Goal: Information Seeking & Learning: Learn about a topic

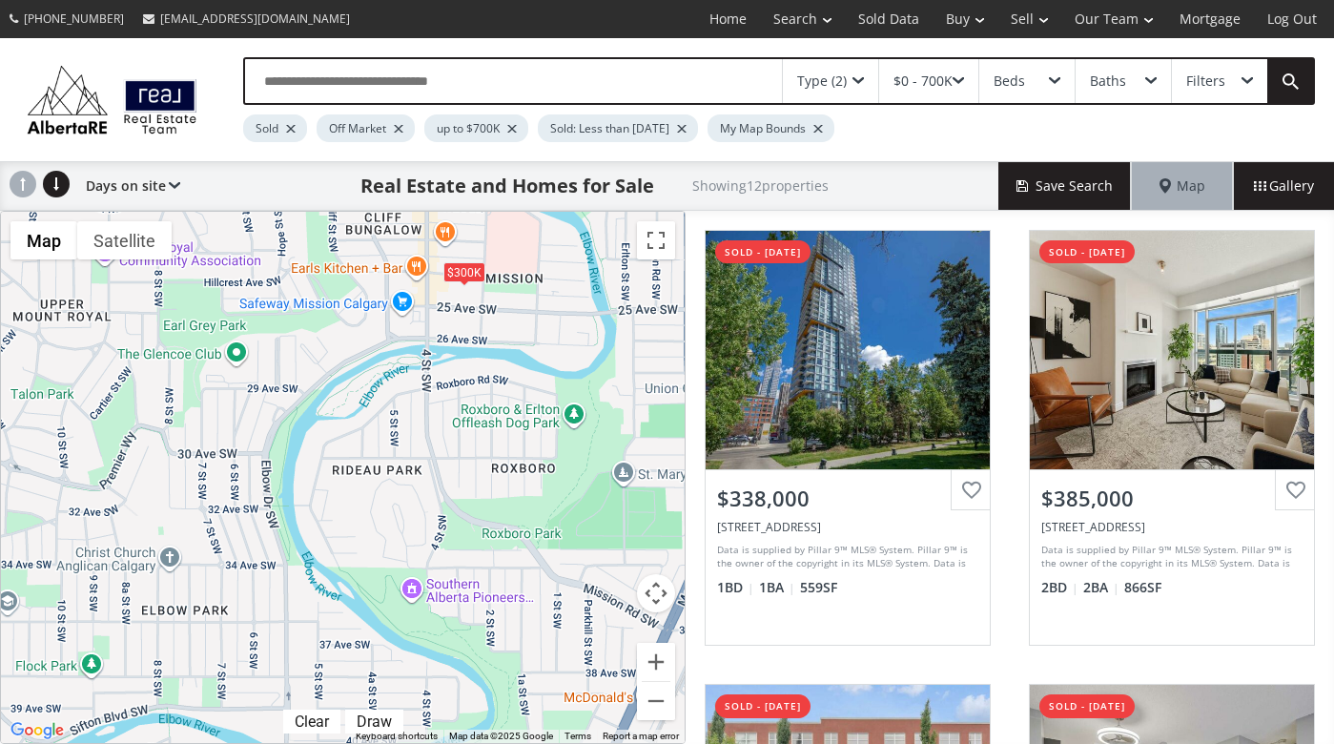
drag, startPoint x: 422, startPoint y: 671, endPoint x: 339, endPoint y: 326, distance: 355.1
click at [339, 326] on div "To navigate, press the arrow keys. $338K $385K $300K $176K $400K $295K $305K $4…" at bounding box center [343, 477] width 684 height 531
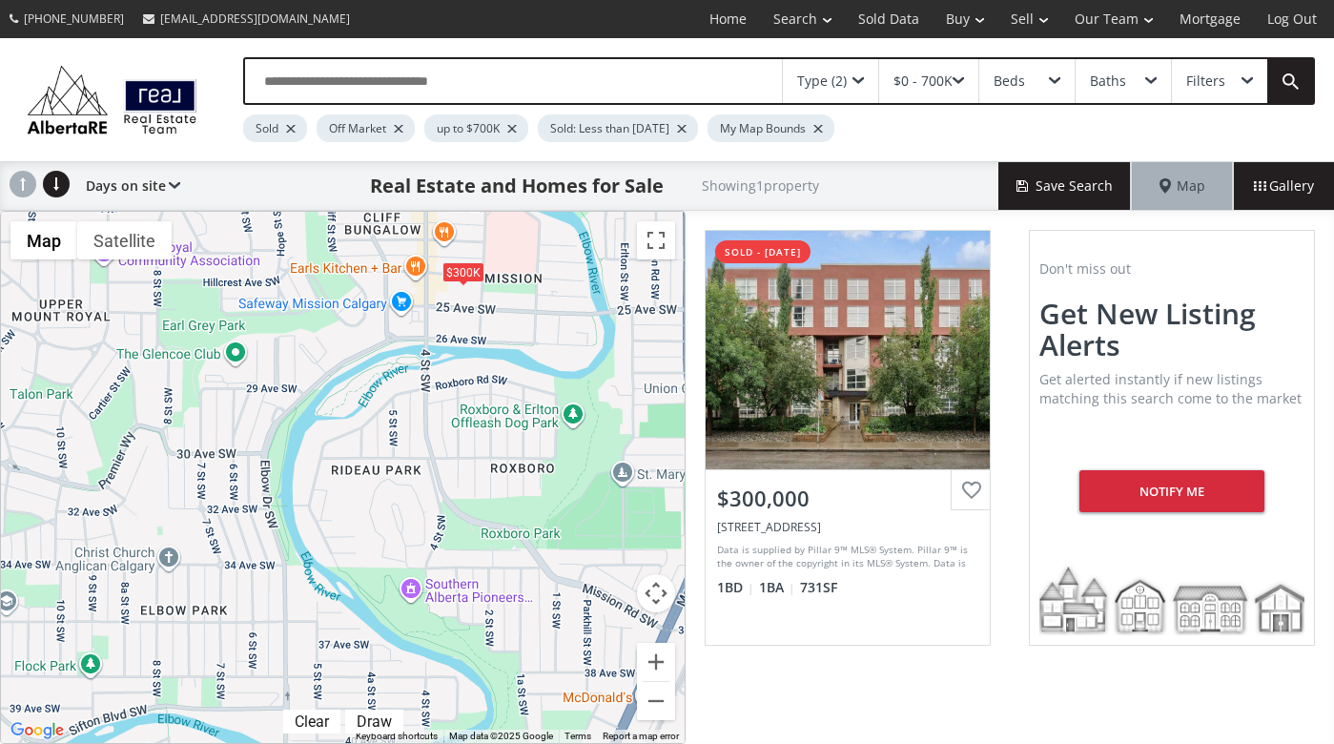
click at [401, 528] on div "To navigate, press the arrow keys. $300K" at bounding box center [343, 477] width 684 height 531
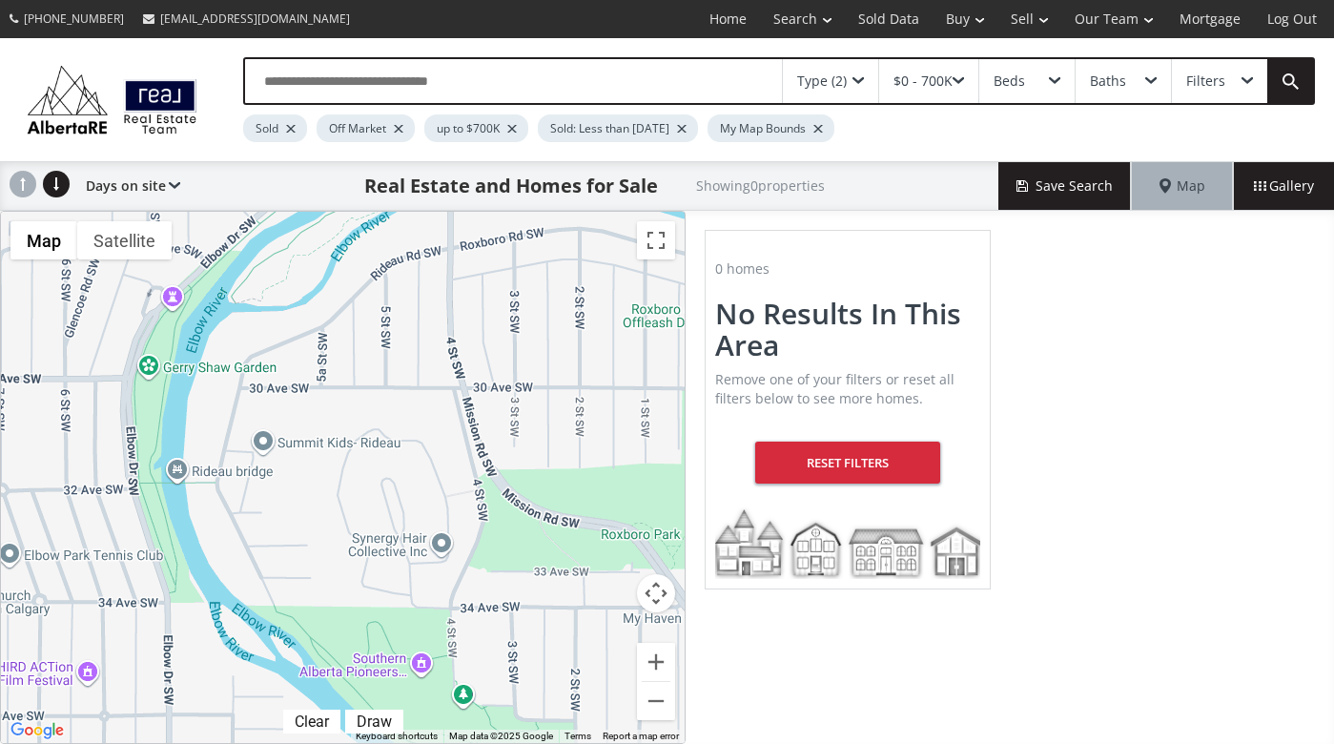
click at [390, 540] on div "To navigate, press the arrow keys." at bounding box center [343, 477] width 684 height 531
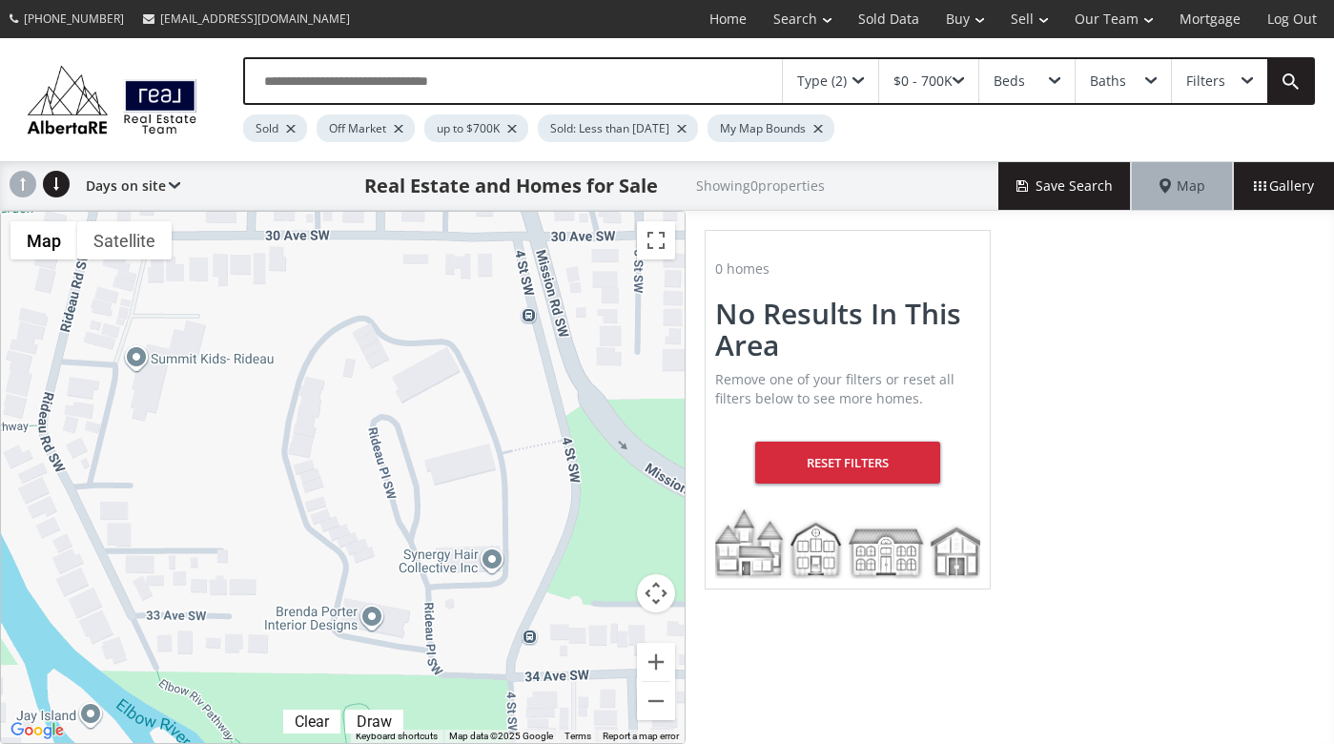
click at [864, 77] on span at bounding box center [858, 81] width 11 height 8
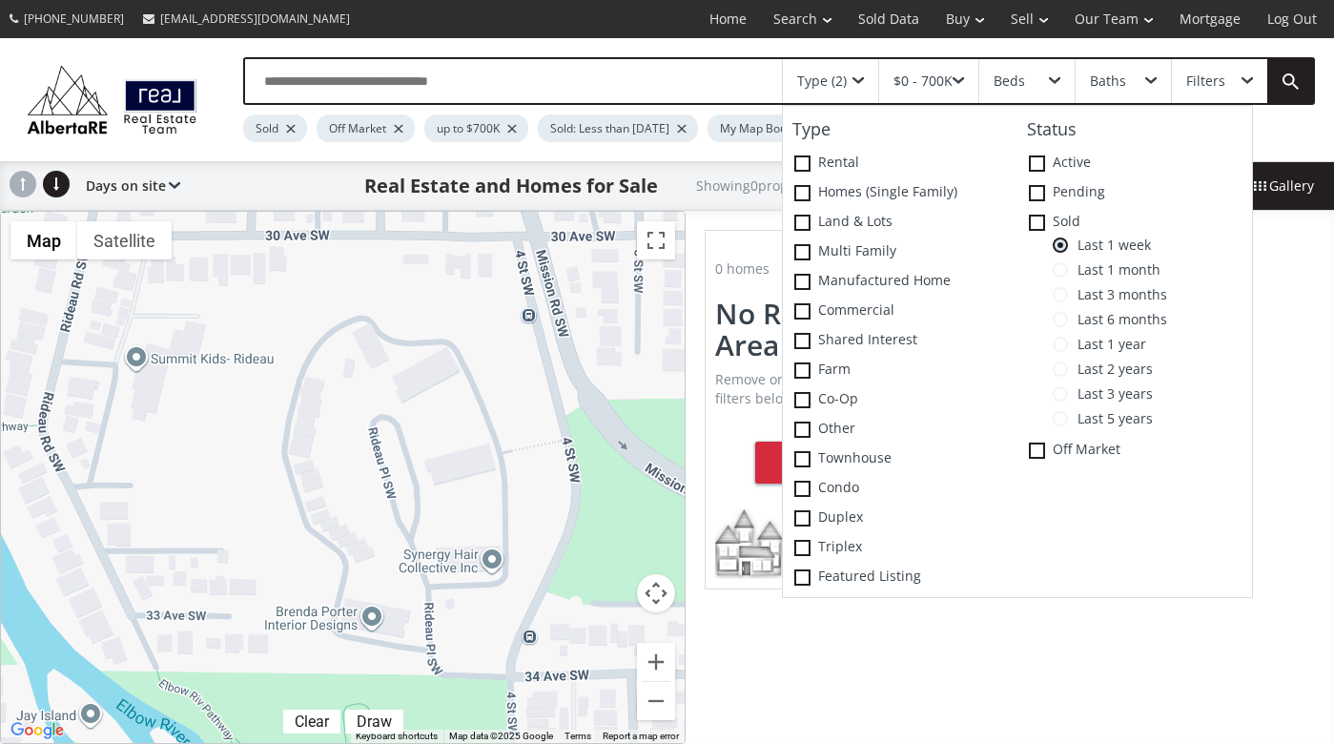
click at [1066, 320] on span at bounding box center [1060, 319] width 15 height 15
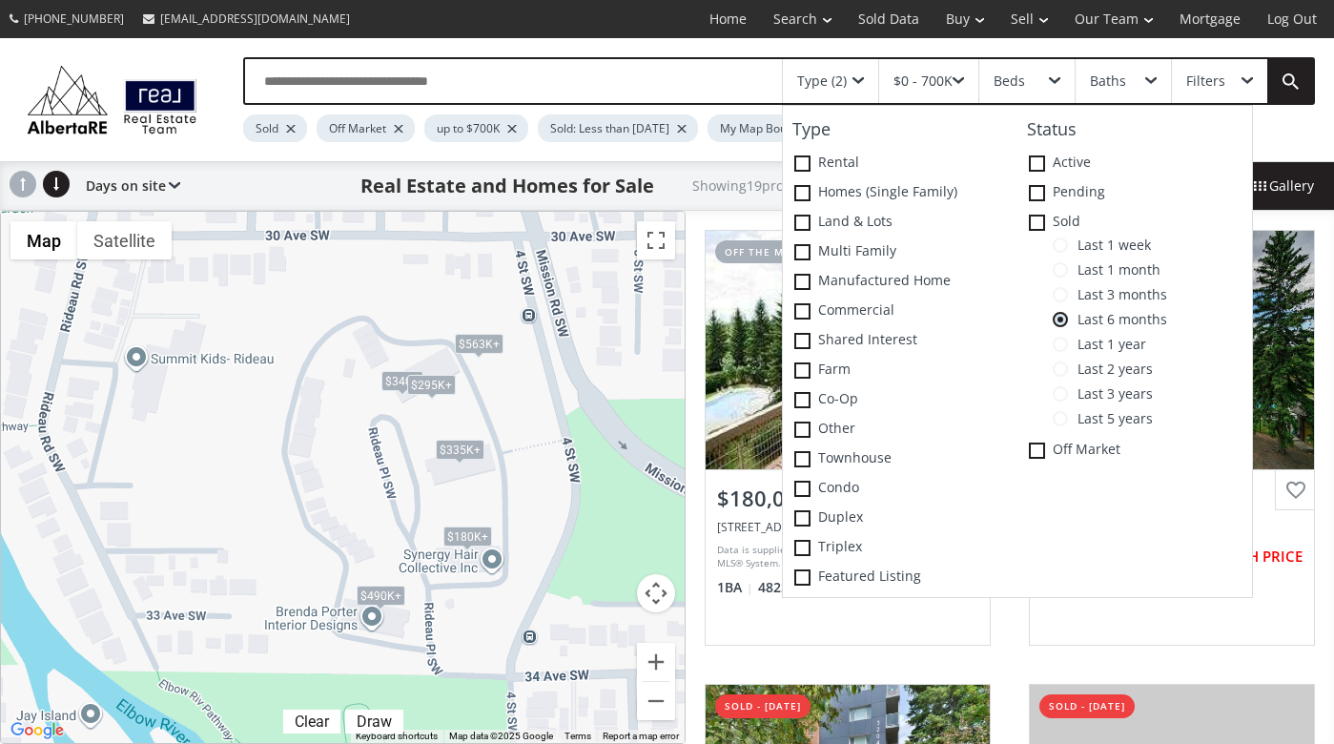
click at [884, 43] on div "Type (2) Type Rental Homes (Single Family) Land & Lots Multi family Manufacture…" at bounding box center [667, 99] width 1334 height 123
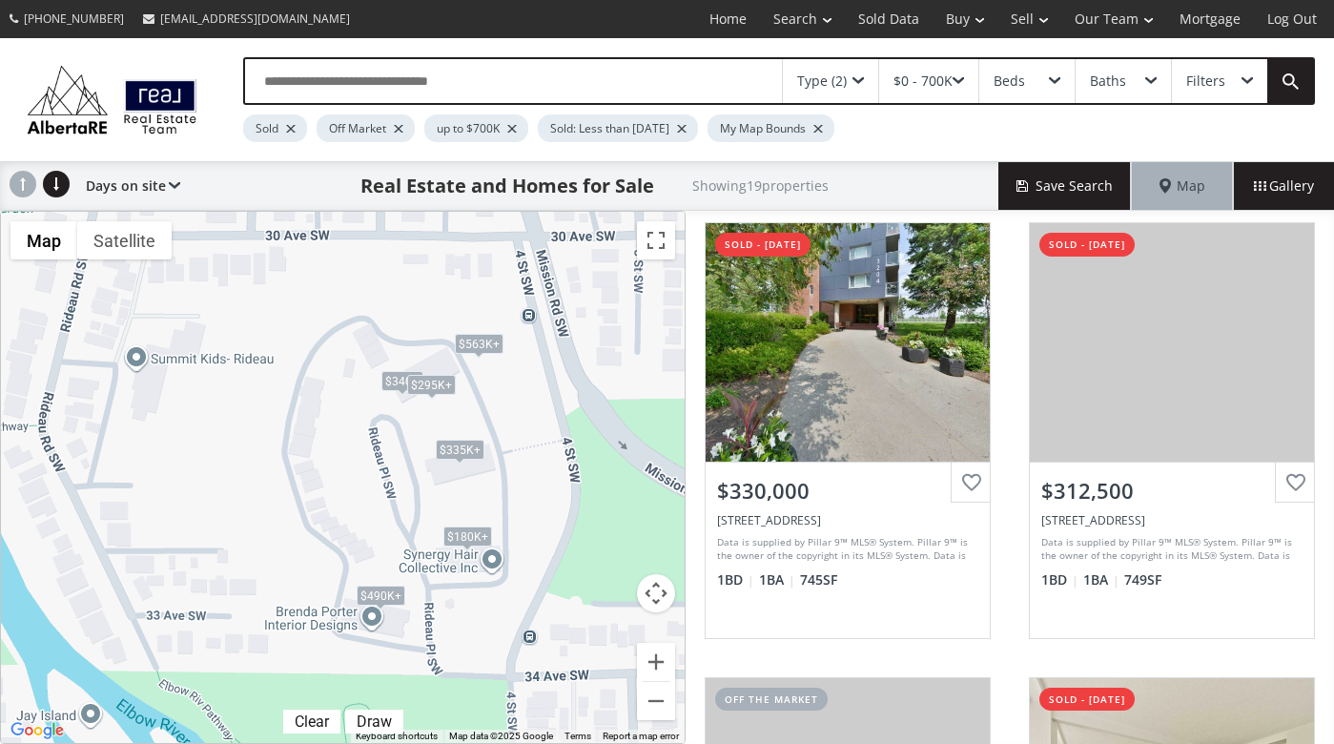
scroll to position [453, 0]
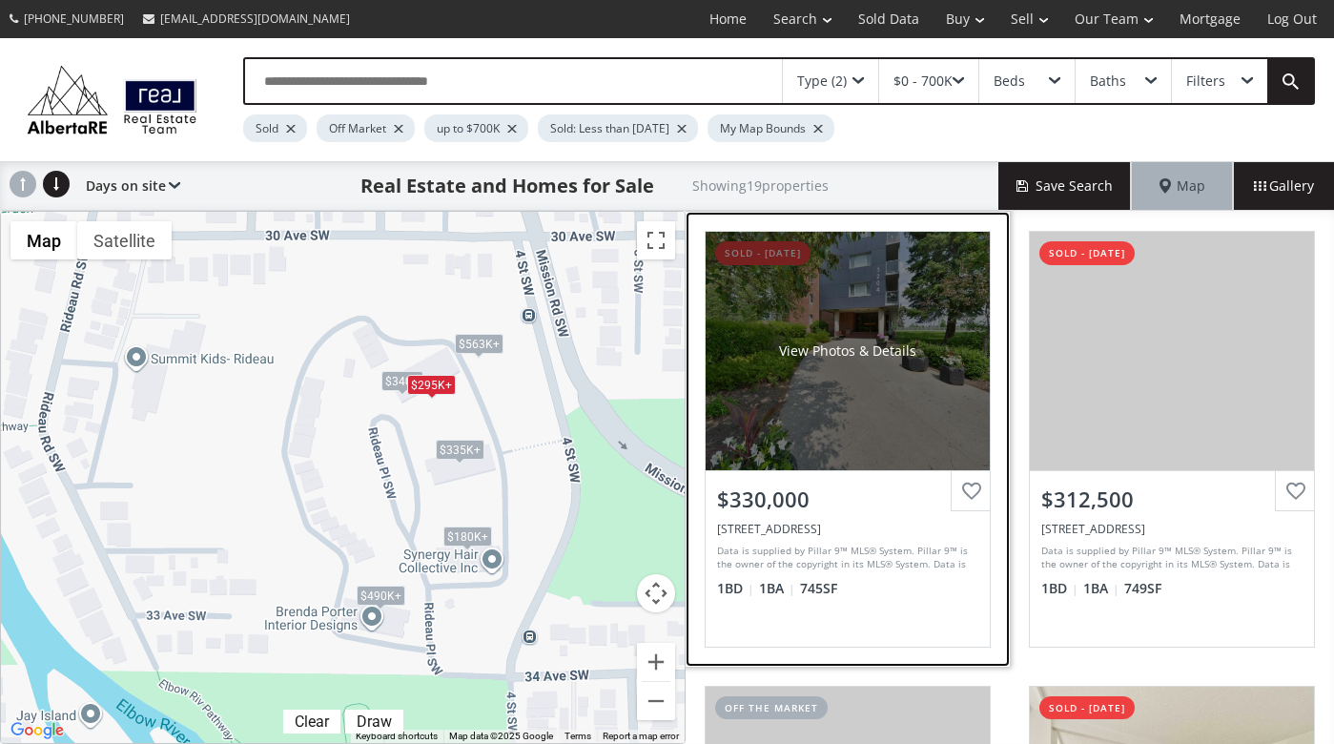
click at [901, 447] on div "View Photos & Details" at bounding box center [848, 351] width 284 height 238
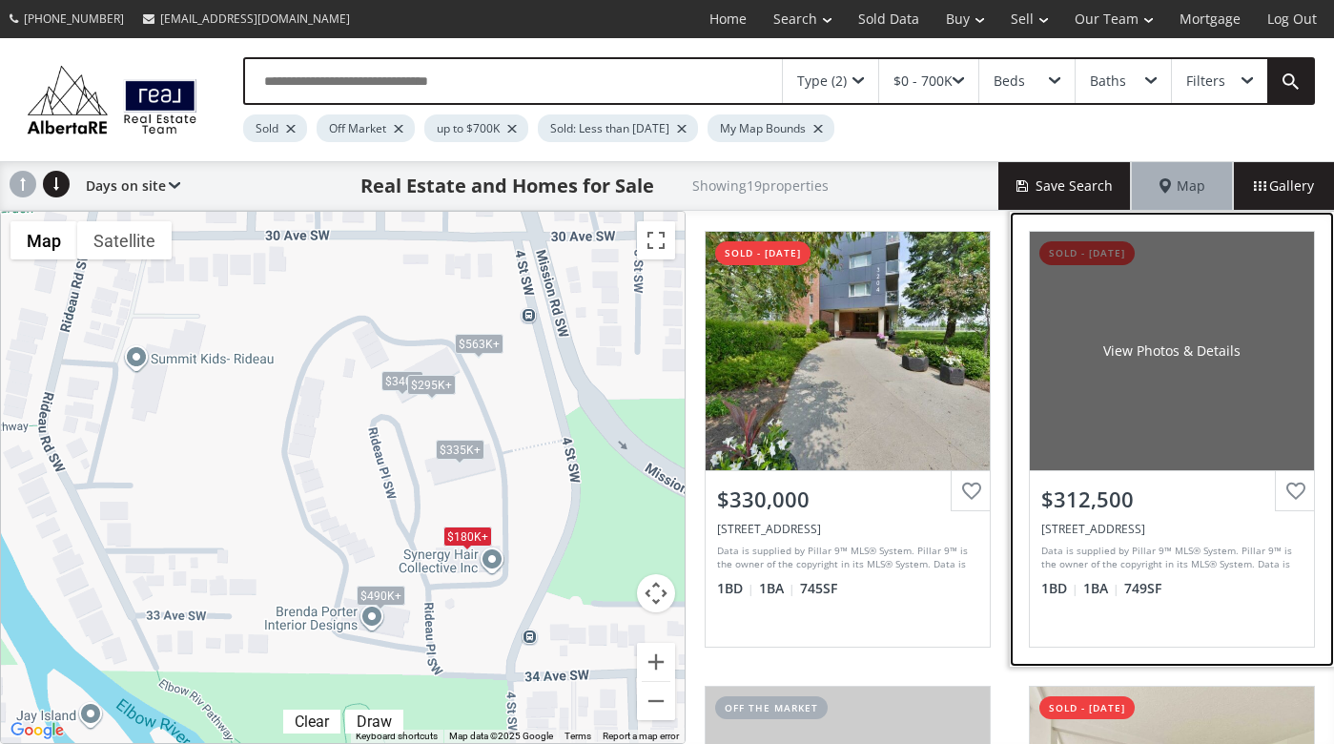
click at [1074, 401] on div "View Photos & Details" at bounding box center [1172, 351] width 284 height 238
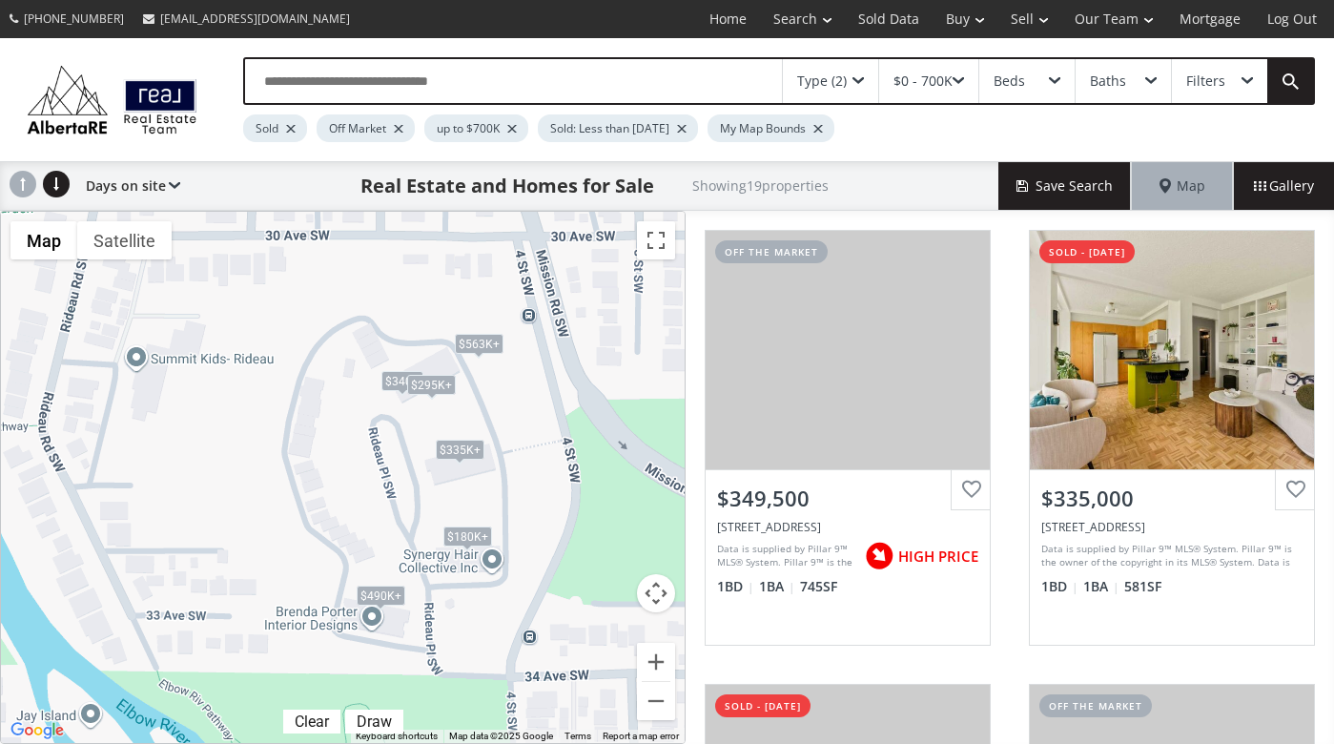
scroll to position [905, 0]
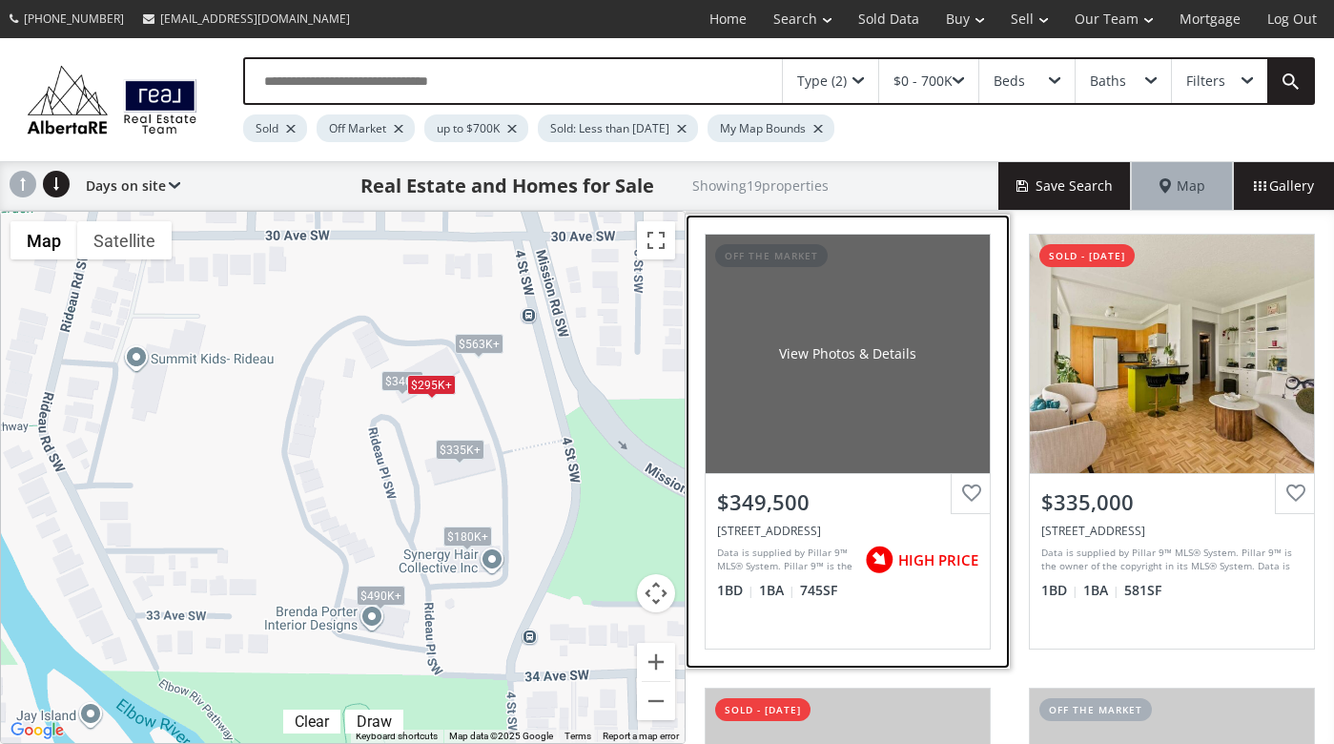
click at [821, 414] on div "View Photos & Details" at bounding box center [848, 354] width 284 height 238
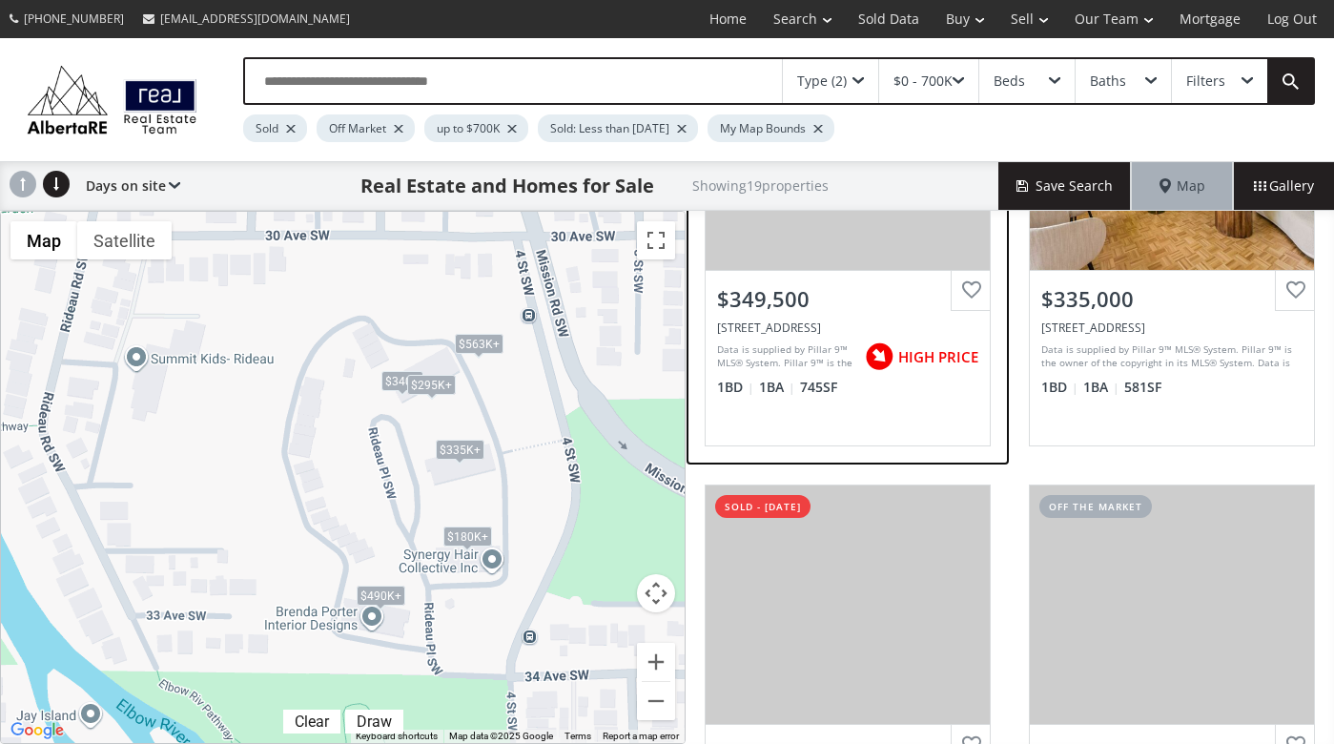
scroll to position [888, 0]
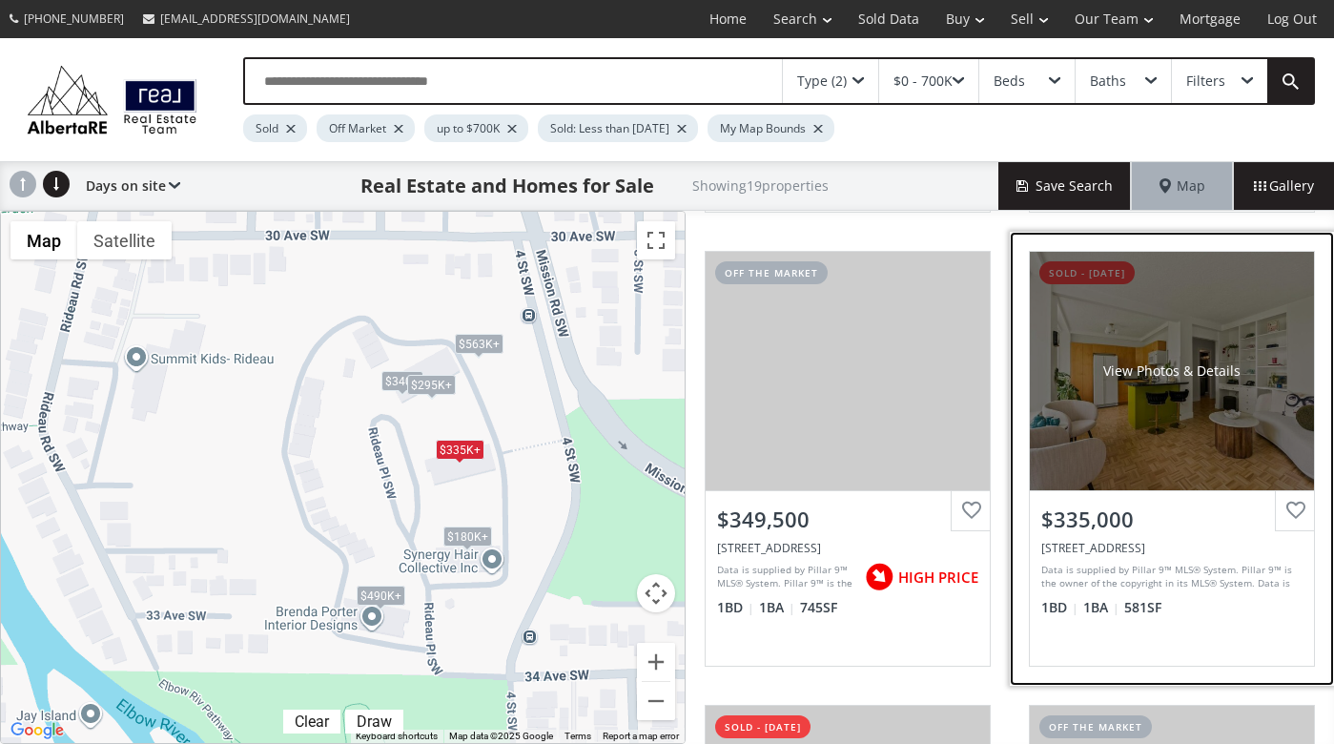
click at [1149, 451] on div "View Photos & Details" at bounding box center [1172, 371] width 284 height 238
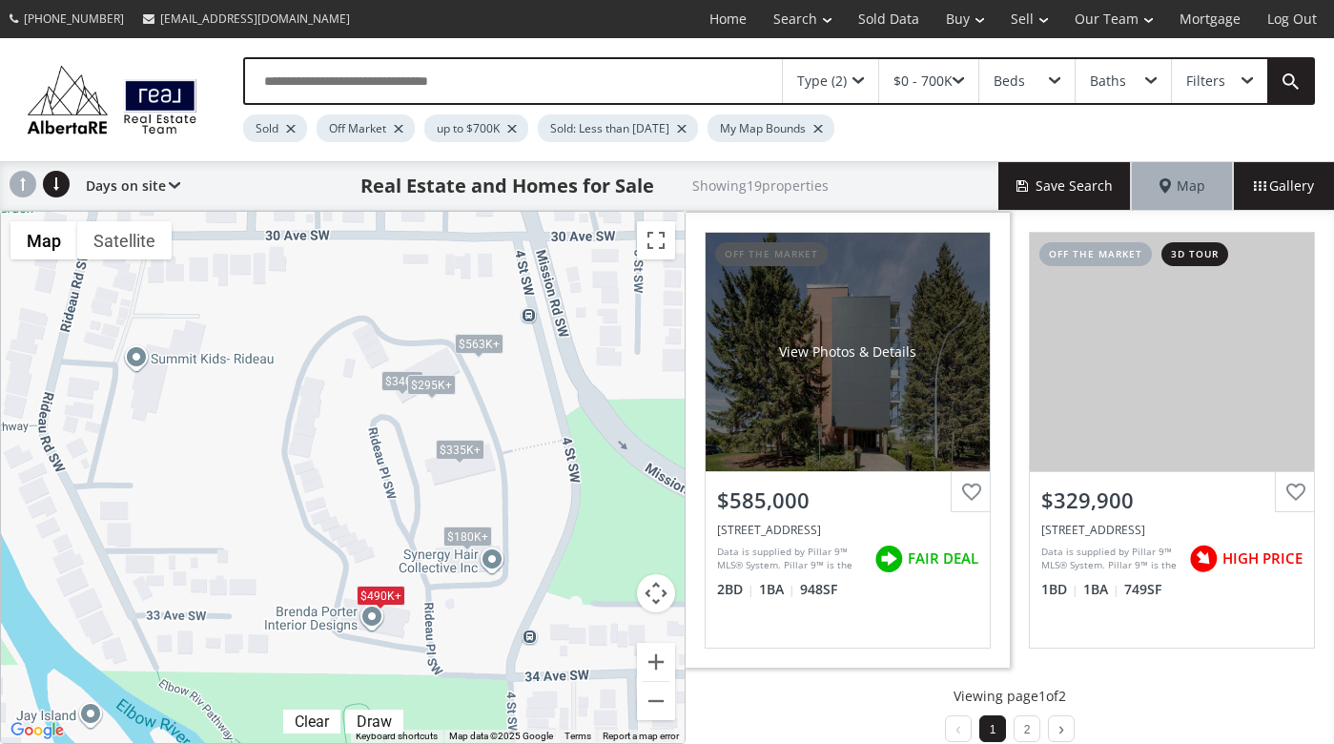
scroll to position [1842, 0]
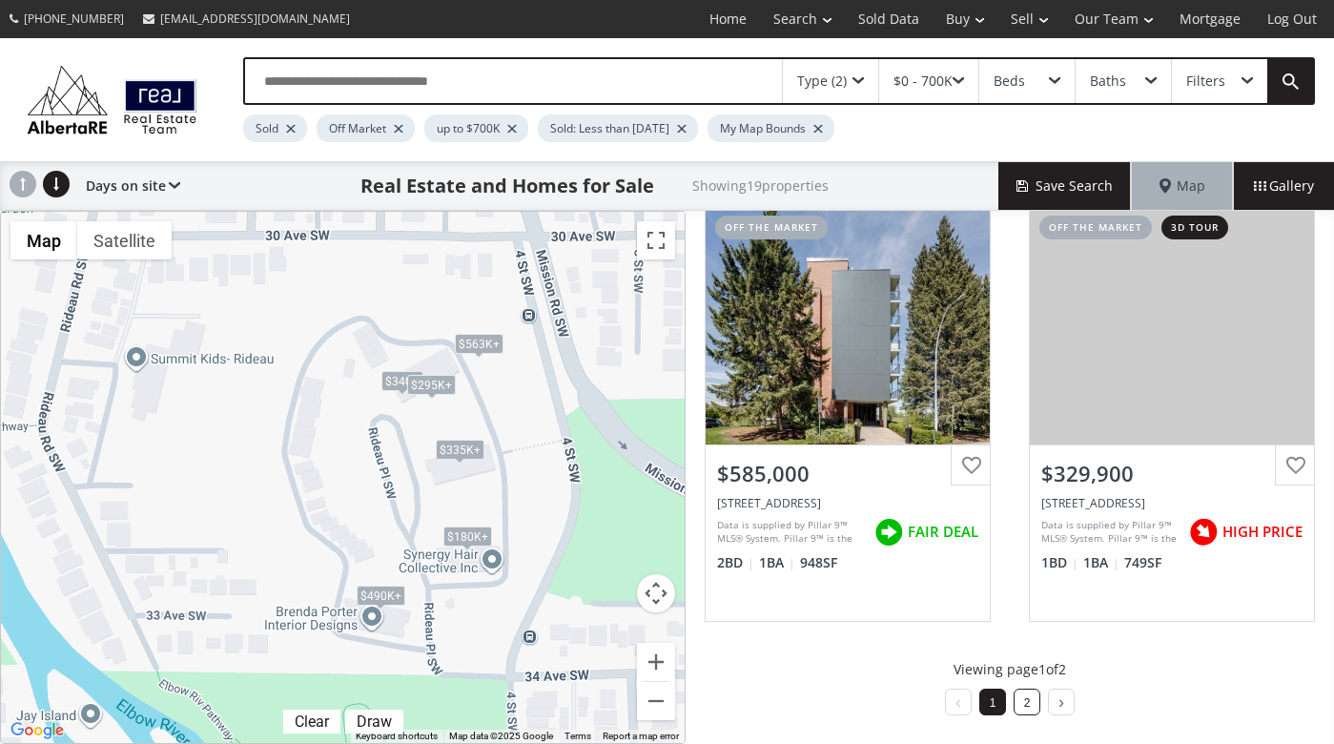
click at [1023, 699] on li "2" at bounding box center [1027, 702] width 27 height 27
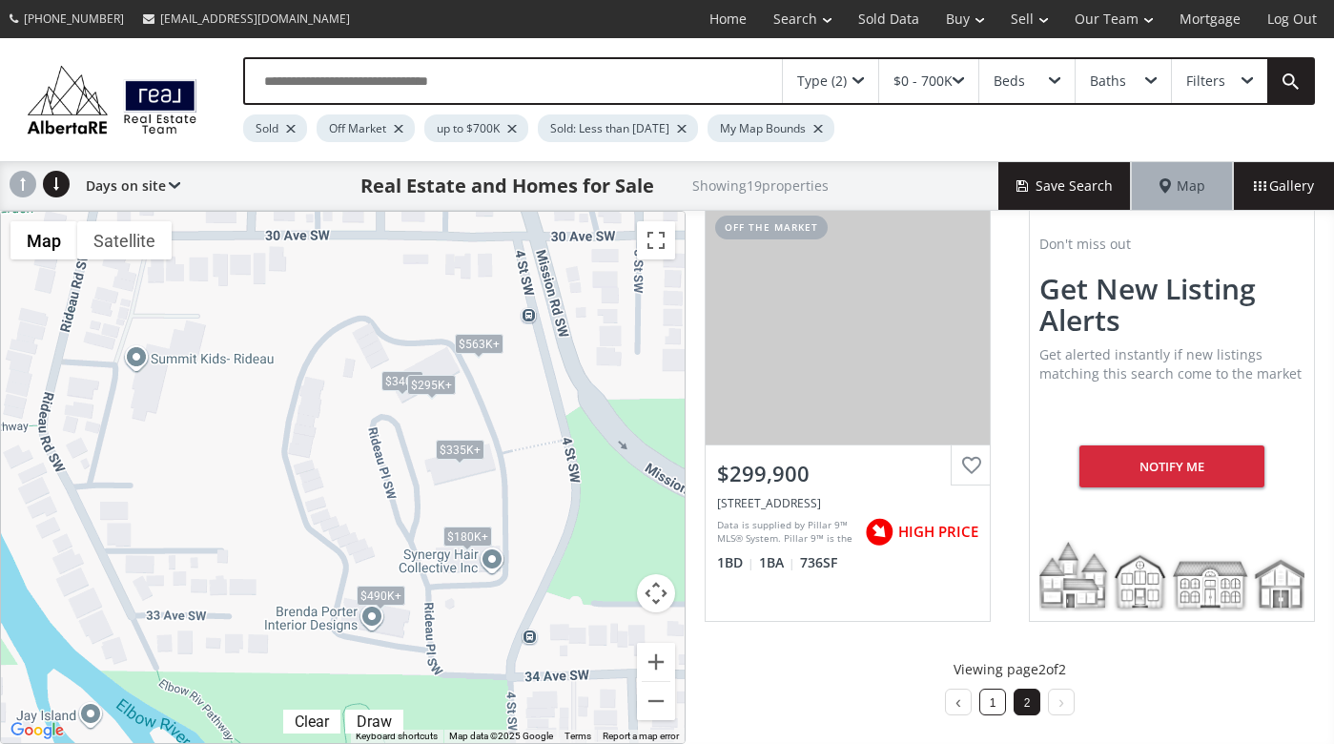
click at [990, 704] on link "1" at bounding box center [993, 702] width 7 height 13
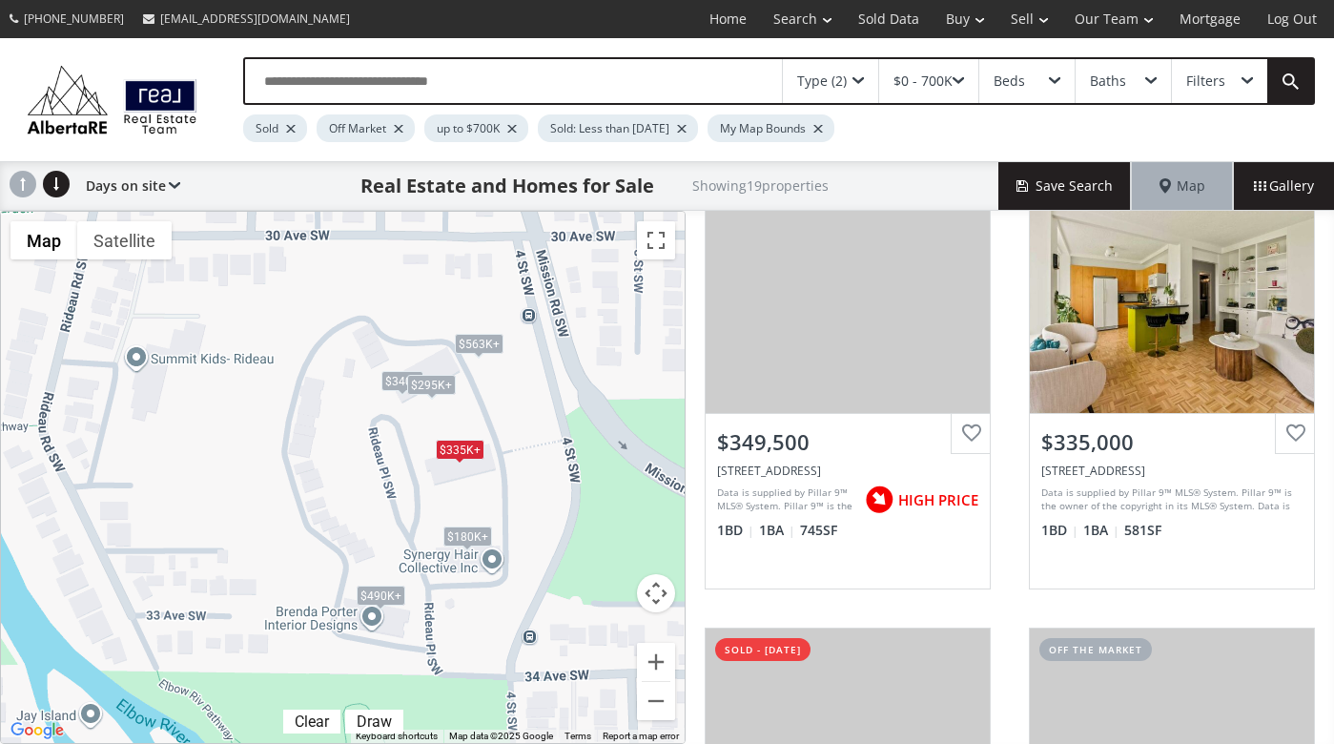
scroll to position [968, 0]
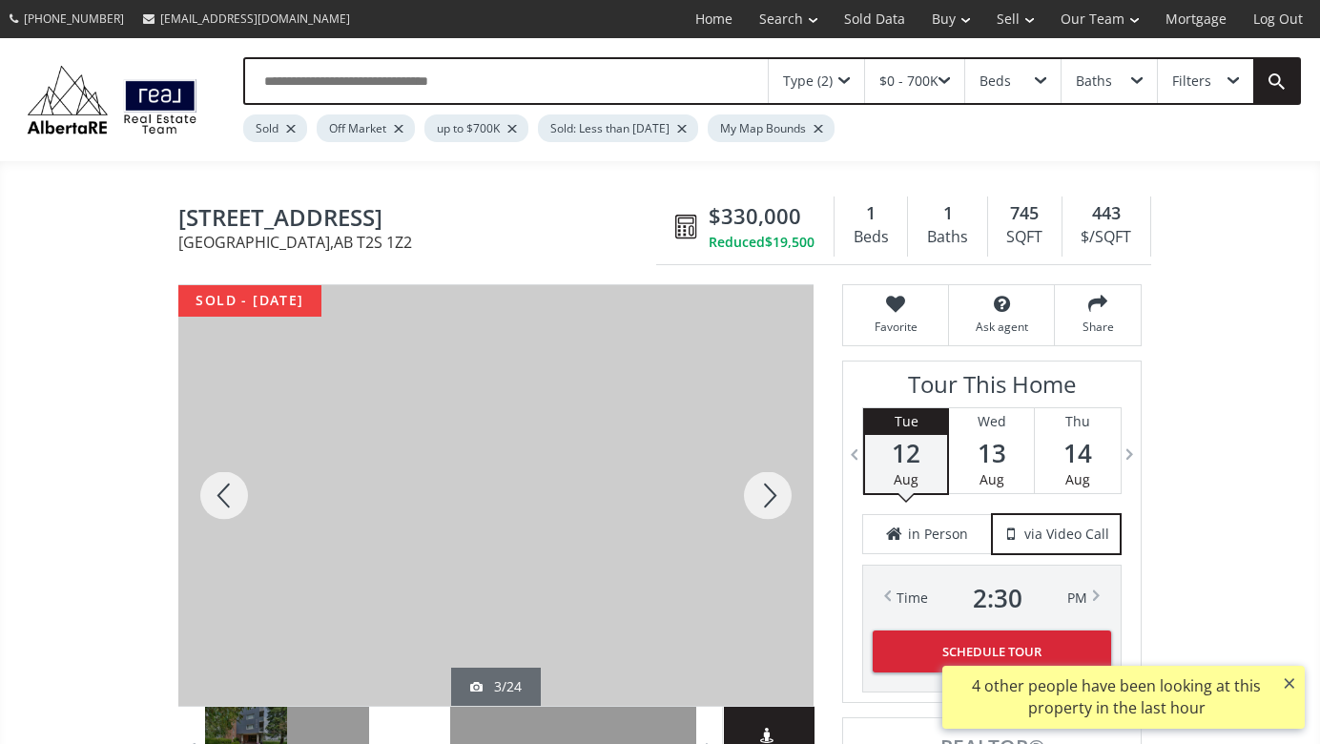
click at [772, 484] on div at bounding box center [768, 495] width 92 height 421
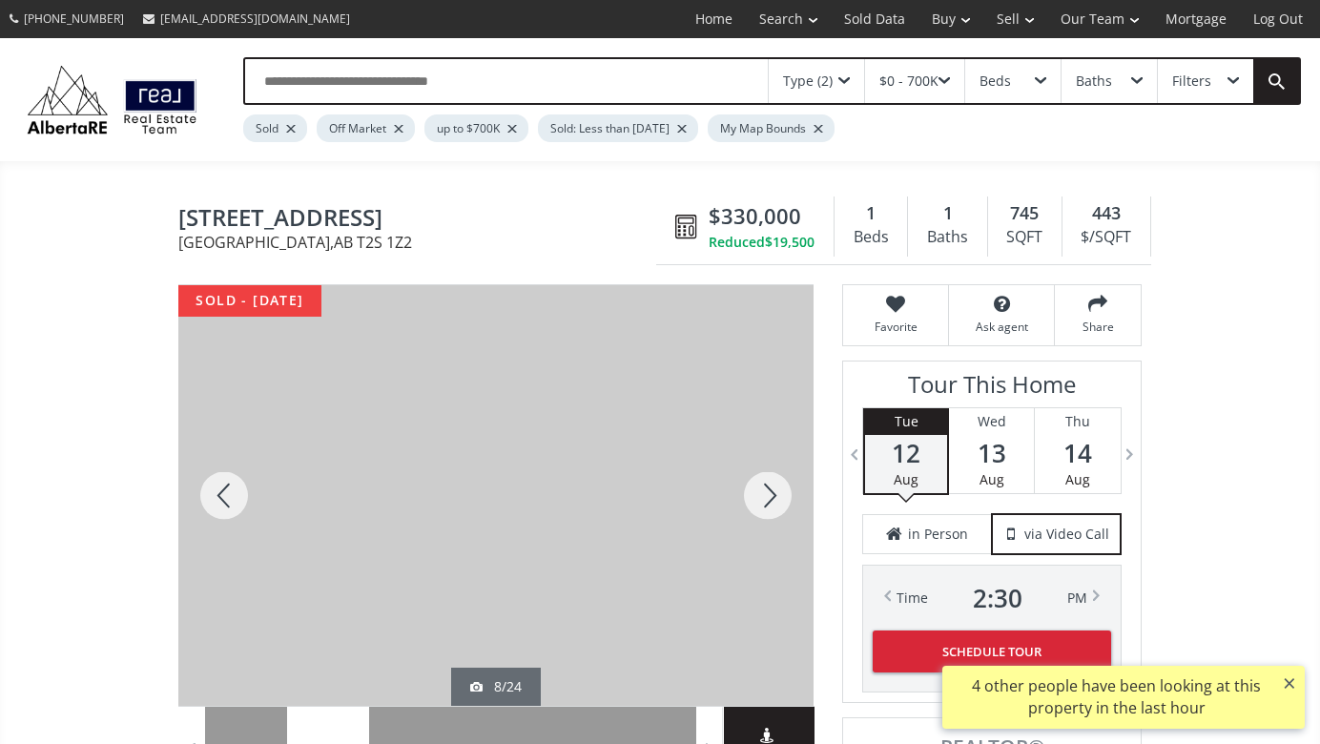
click at [772, 484] on div at bounding box center [768, 495] width 92 height 421
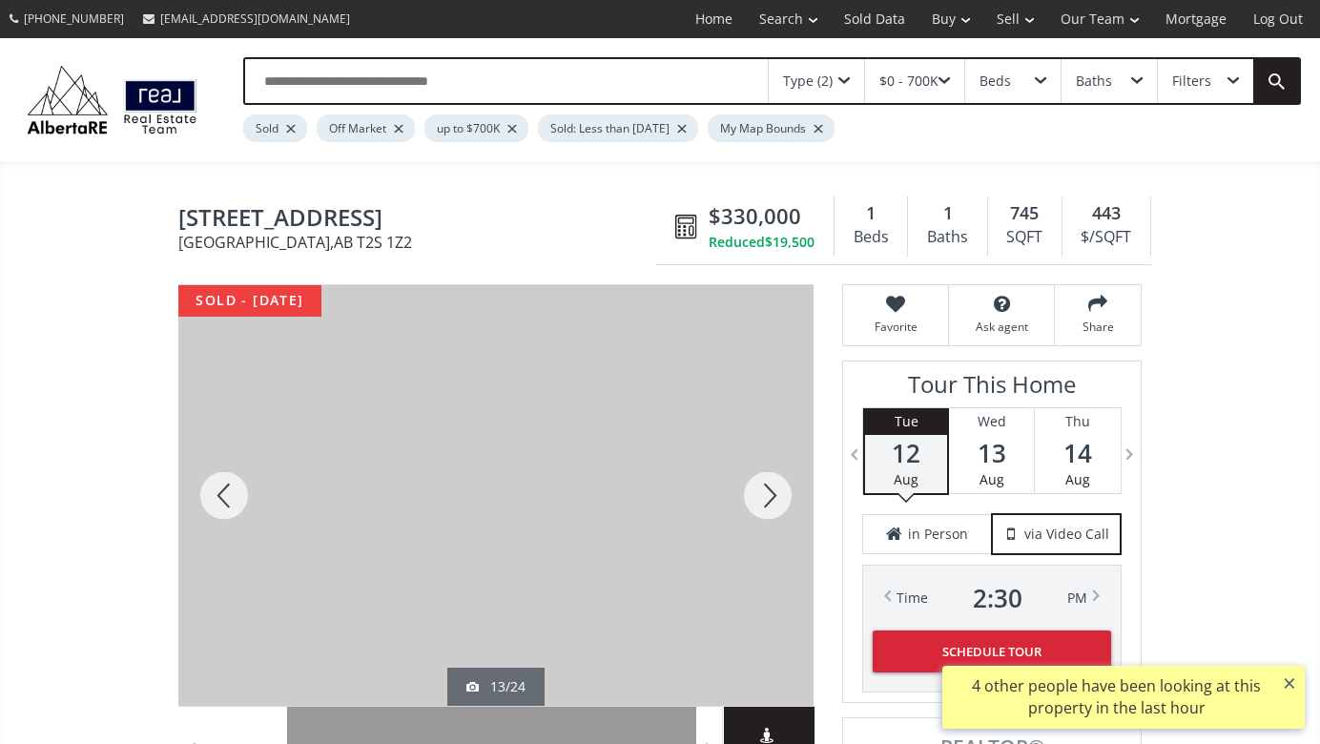
click at [772, 484] on div at bounding box center [768, 495] width 92 height 421
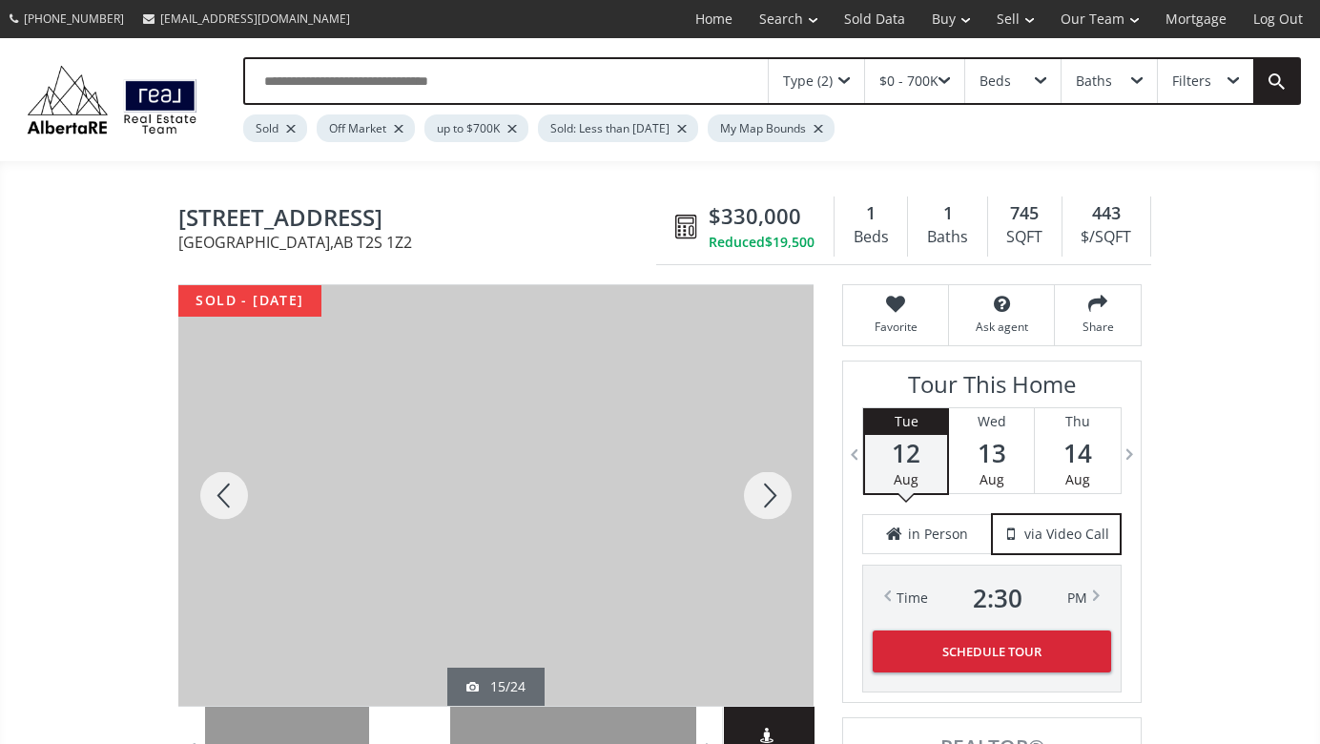
click at [772, 484] on div at bounding box center [768, 495] width 92 height 421
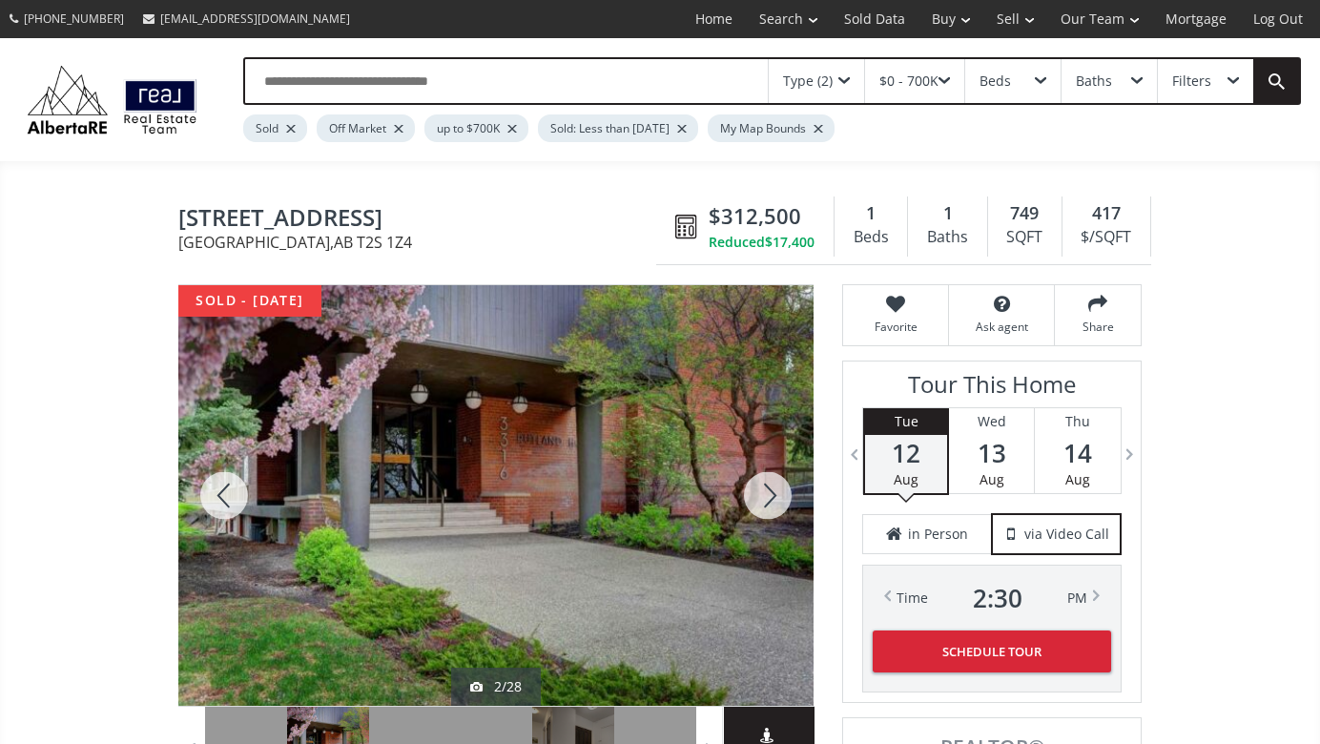
click at [772, 488] on div at bounding box center [768, 495] width 92 height 421
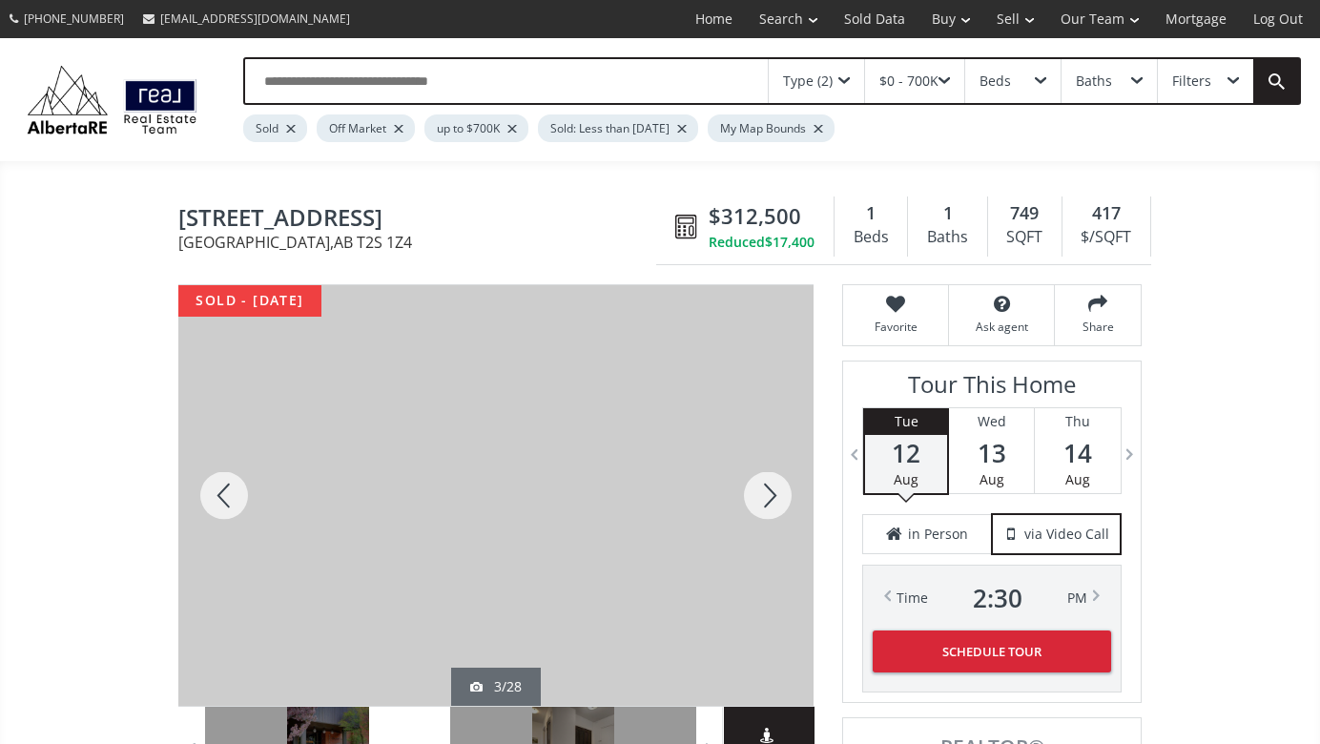
click at [772, 488] on div at bounding box center [768, 495] width 92 height 421
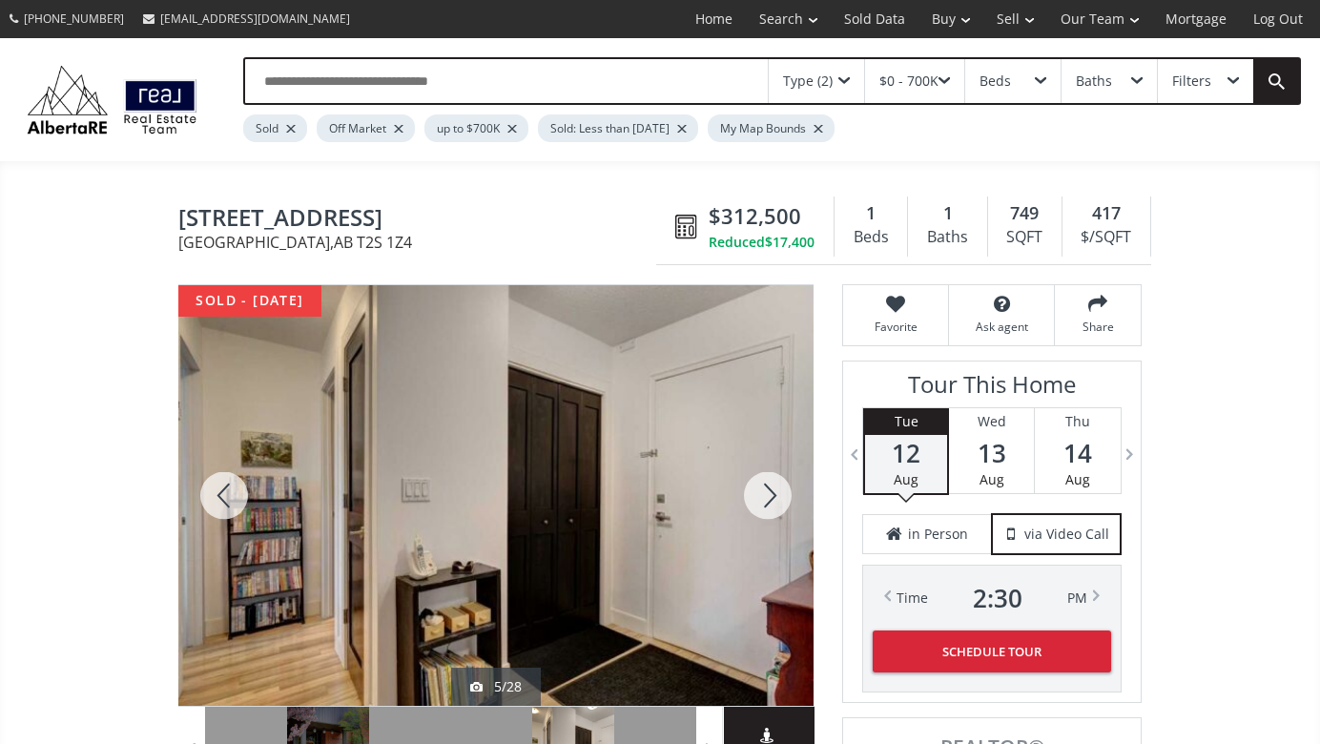
click at [772, 488] on div at bounding box center [768, 495] width 92 height 421
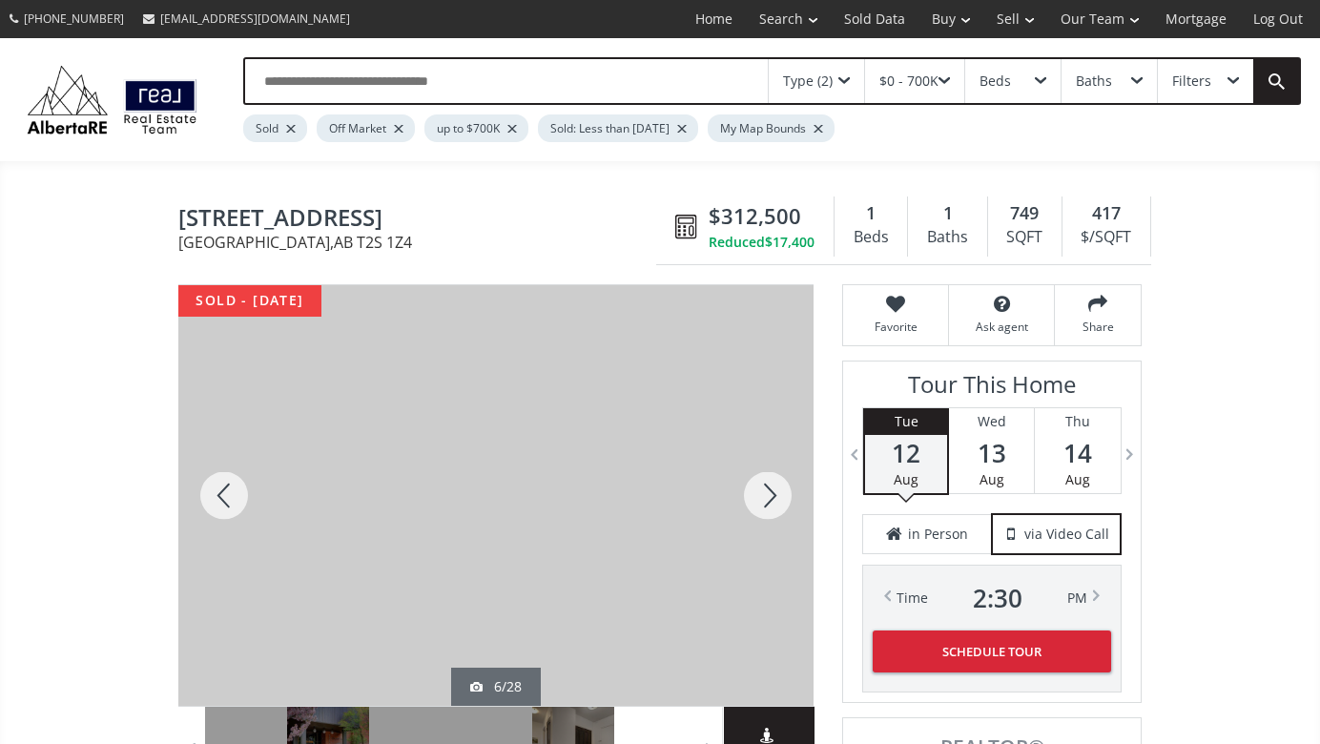
click at [772, 488] on div at bounding box center [768, 495] width 92 height 421
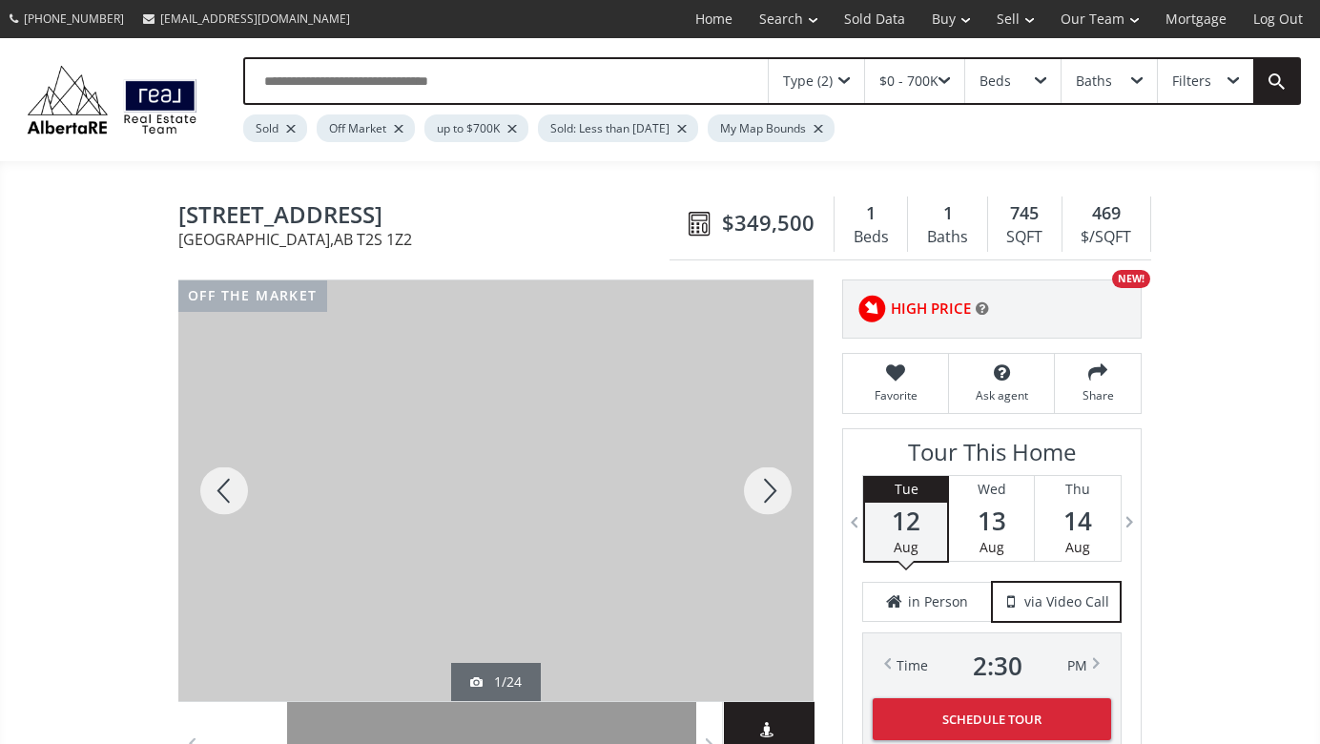
click at [772, 491] on div at bounding box center [768, 490] width 92 height 421
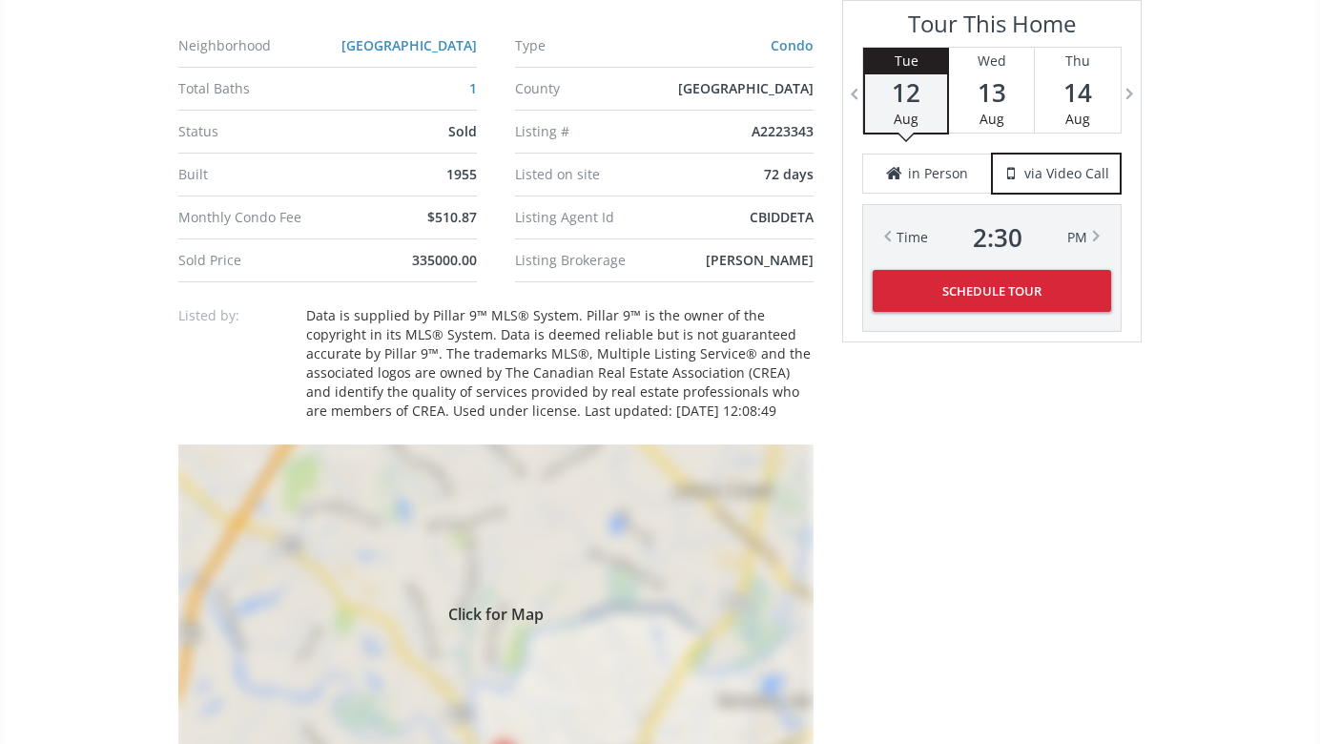
scroll to position [1410, 0]
